Goal: Information Seeking & Learning: Find specific fact

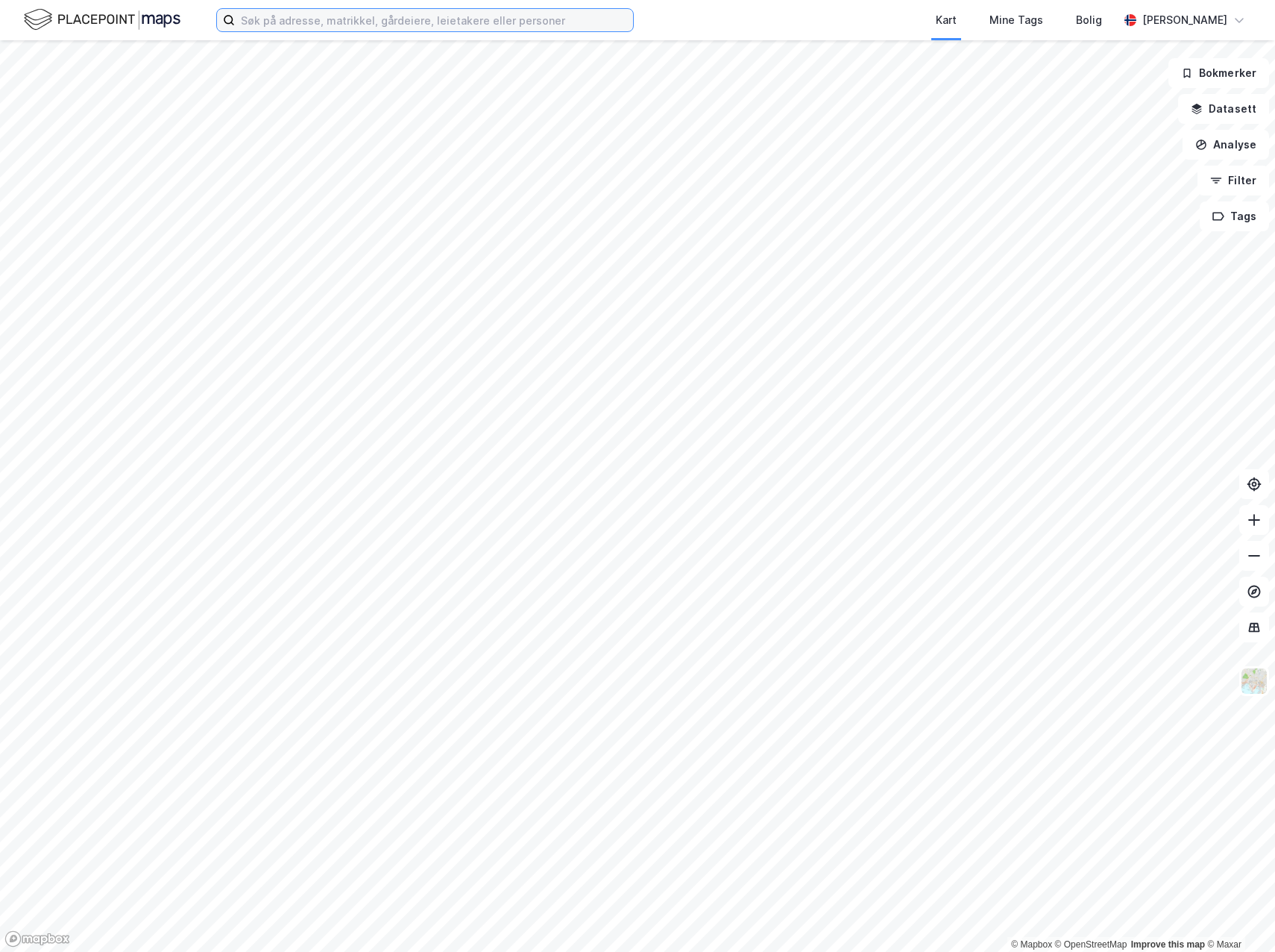
click at [429, 24] on input at bounding box center [434, 20] width 399 height 23
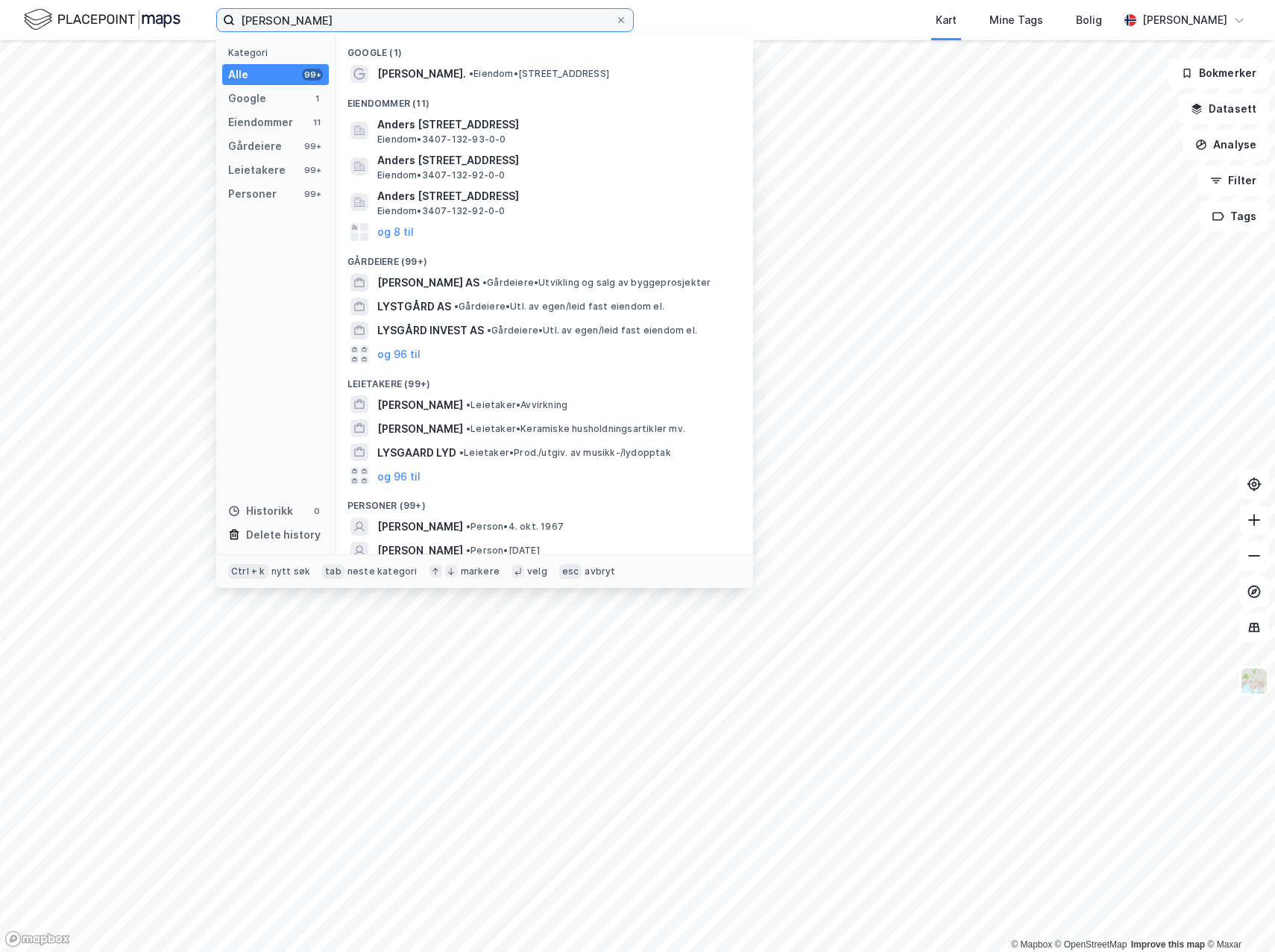
type input "[PERSON_NAME]"
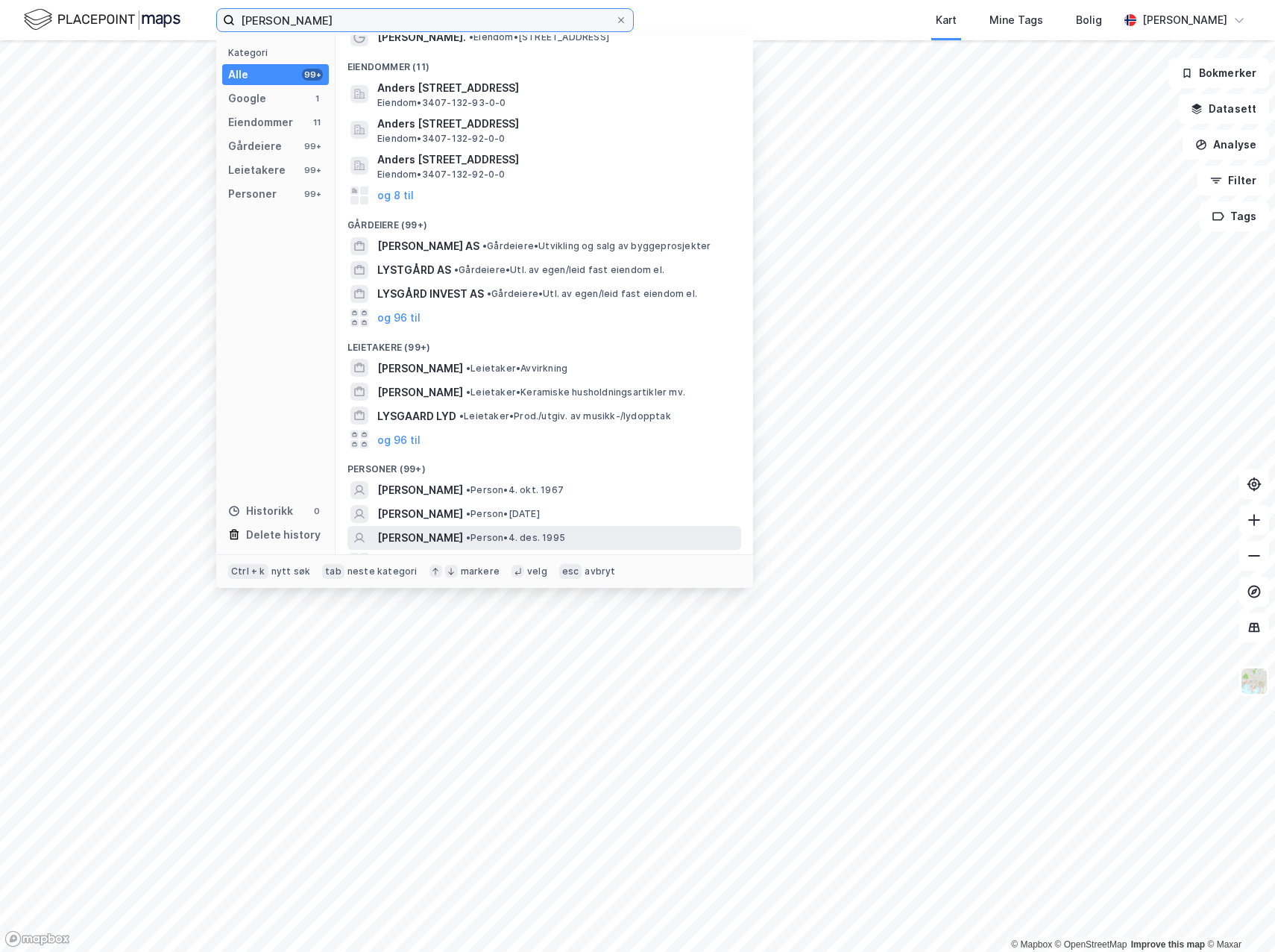
scroll to position [56, 0]
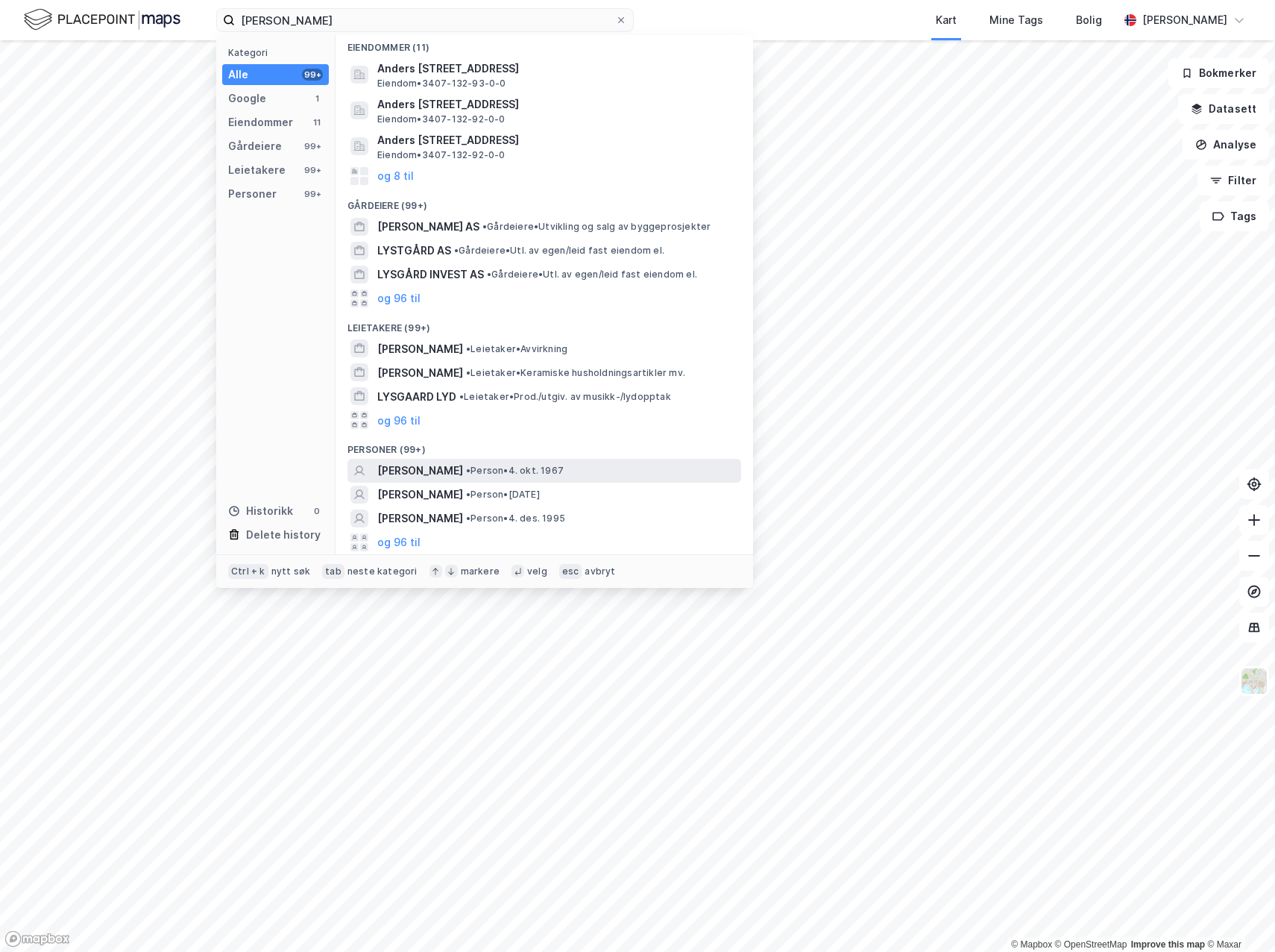
click at [546, 466] on span "• Person • [DATE]" at bounding box center [515, 471] width 97 height 12
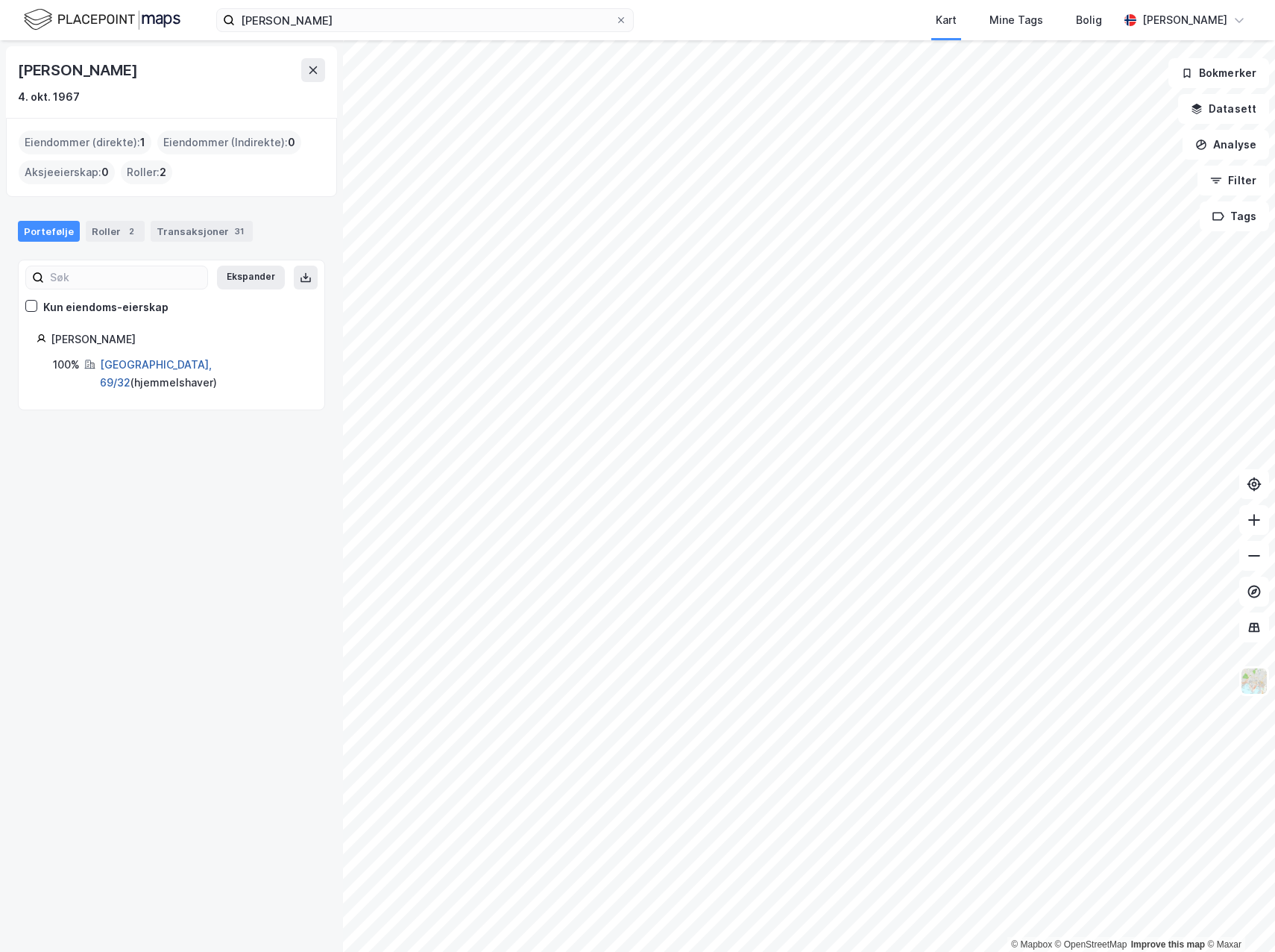
click at [157, 365] on link "[GEOGRAPHIC_DATA], 69/32" at bounding box center [155, 374] width 112 height 30
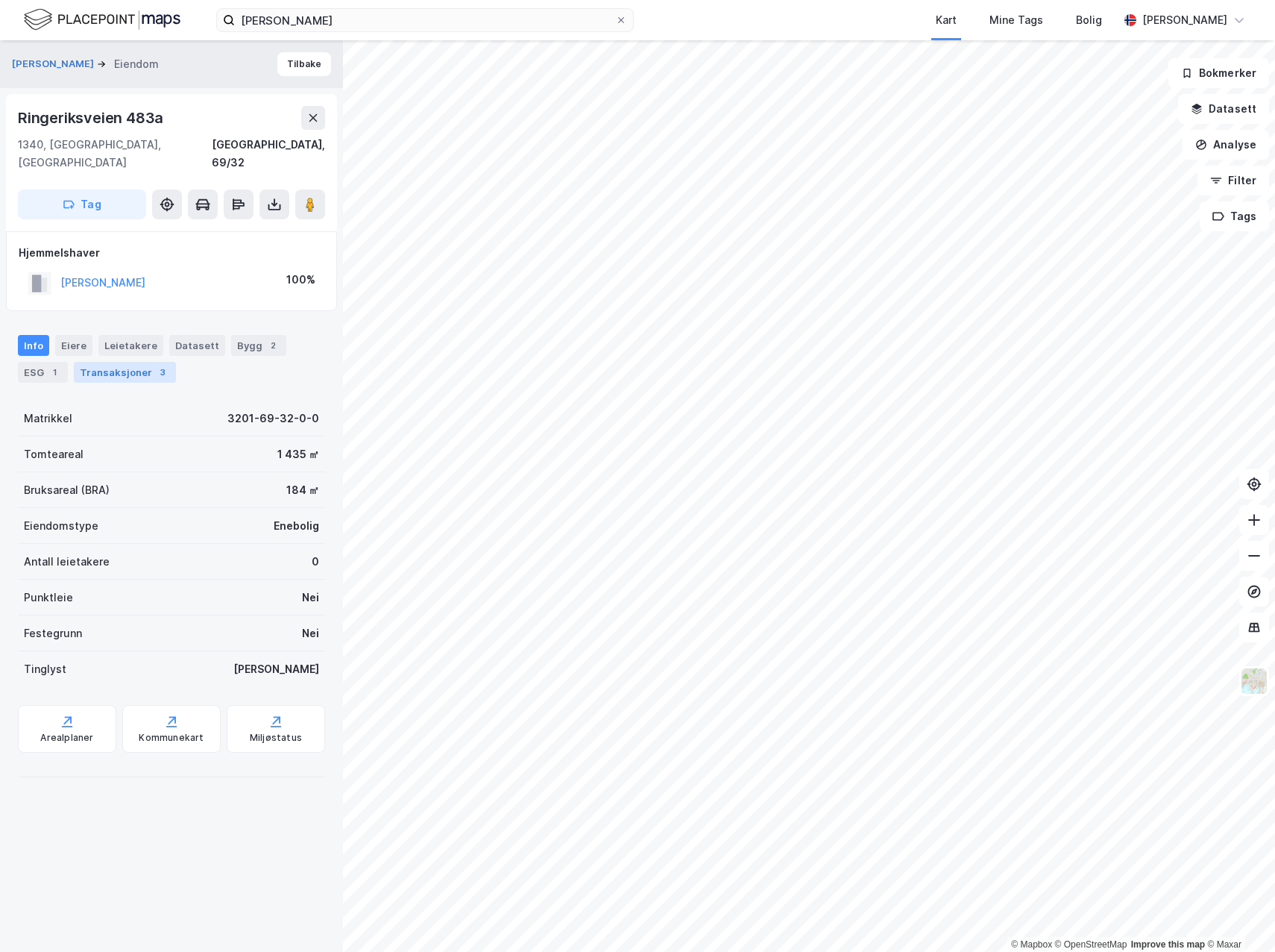
click at [132, 362] on div "Transaksjoner 3" at bounding box center [125, 372] width 102 height 21
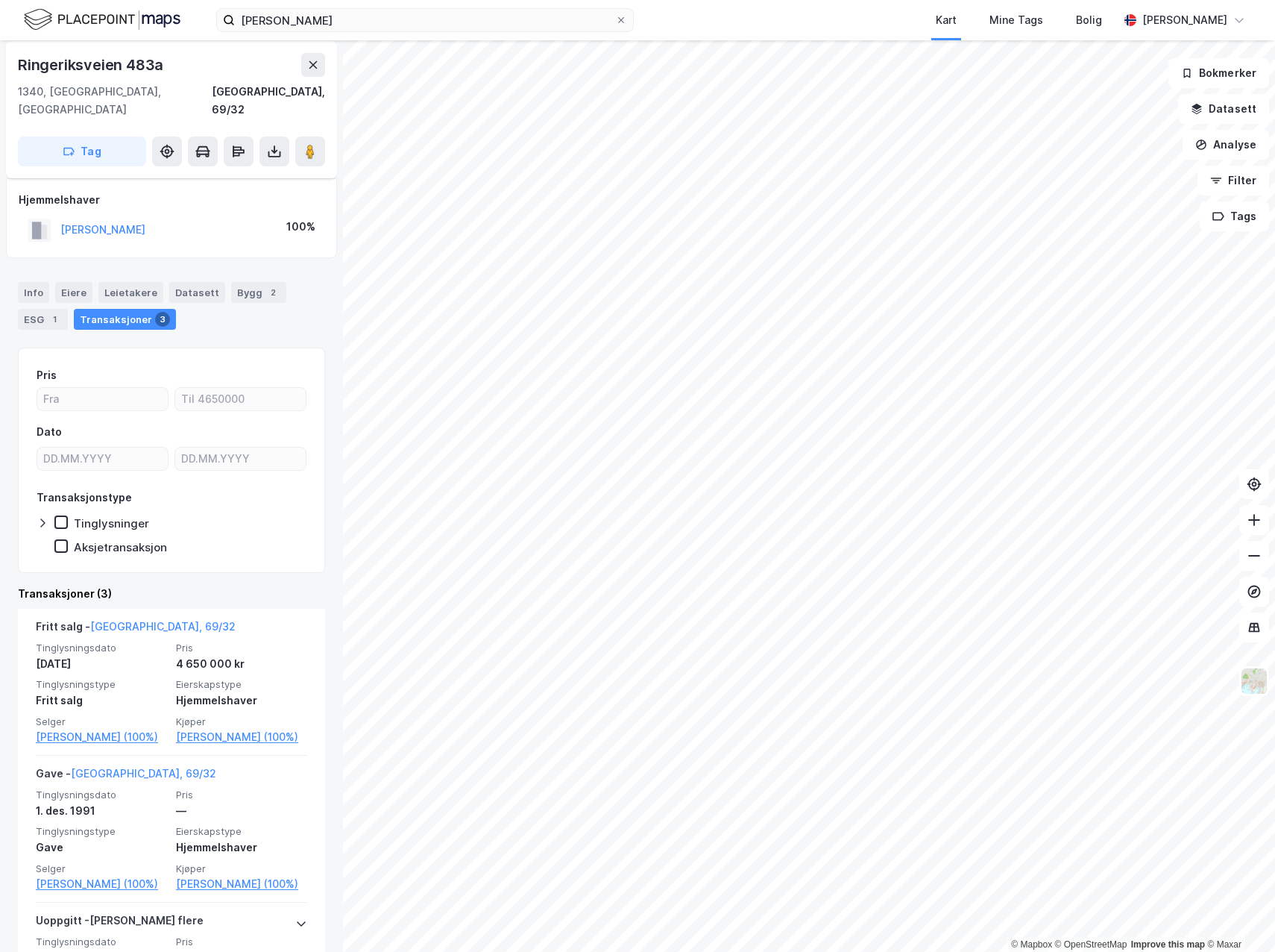
scroll to position [75, 0]
